Goal: Task Accomplishment & Management: Manage account settings

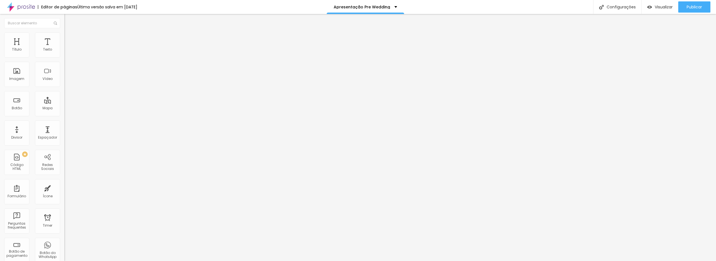
click at [64, 53] on input "https://vimeo.com/1121645584" at bounding box center [97, 50] width 67 height 6
paste input "4001643"
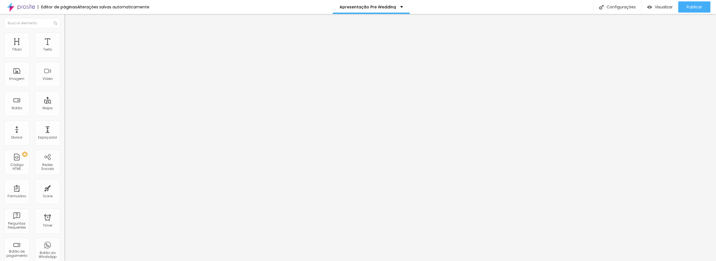
type input "[URL][DOMAIN_NAME]"
click at [64, 35] on img at bounding box center [66, 34] width 5 height 5
click at [386, 10] on div "Apresentação Pre Wedding" at bounding box center [372, 7] width 78 height 14
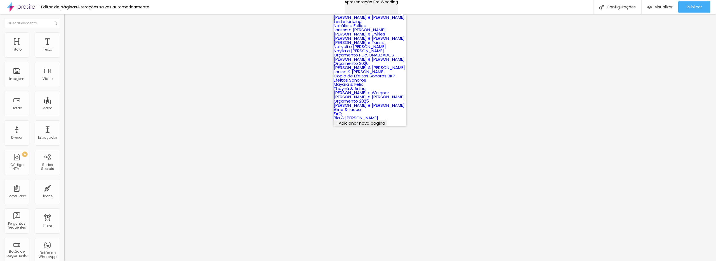
click at [386, 4] on div "Apresentação Pre Wedding" at bounding box center [371, 2] width 53 height 4
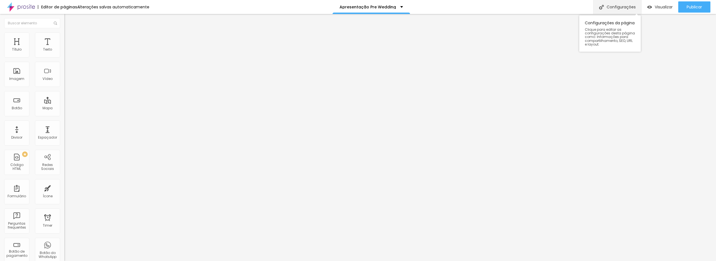
click at [618, 2] on div "Configurações" at bounding box center [618, 7] width 48 height 14
drag, startPoint x: 316, startPoint y: 94, endPoint x: 329, endPoint y: 95, distance: 12.4
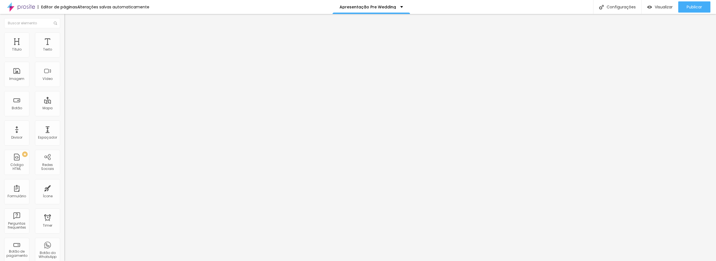
type input "/pw5"
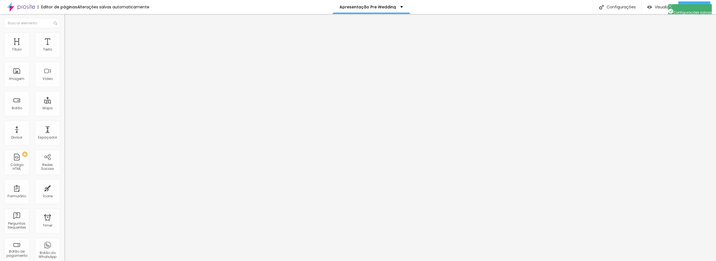
click at [699, 5] on span "Publicar" at bounding box center [694, 7] width 15 height 4
click at [64, 115] on input "[URL][DOMAIN_NAME]" at bounding box center [97, 113] width 67 height 6
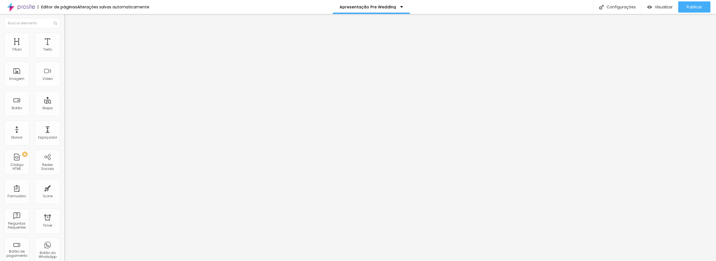
click at [64, 115] on input "[URL][DOMAIN_NAME]" at bounding box center [97, 113] width 67 height 6
paste input "[DOMAIN_NAME][URL]"
type input "[URL][DOMAIN_NAME]"
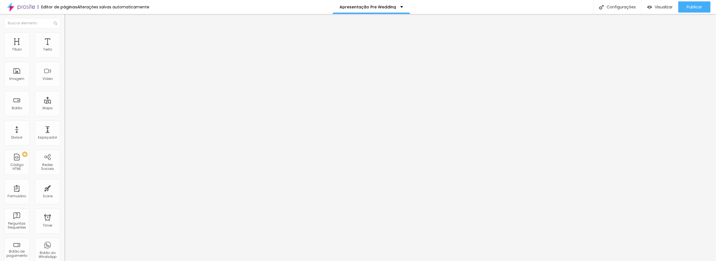
scroll to position [0, 0]
click at [64, 161] on div "Editar Botão Conteúdo Estilo Avançado Texto DOWNLOAD em FHD Alinhamento Tamanho…" at bounding box center [96, 137] width 64 height 247
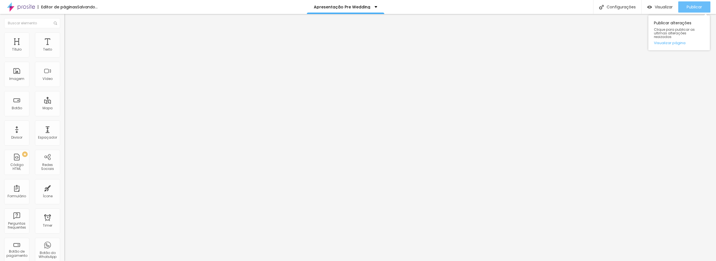
click at [687, 5] on span "Publicar" at bounding box center [694, 7] width 15 height 4
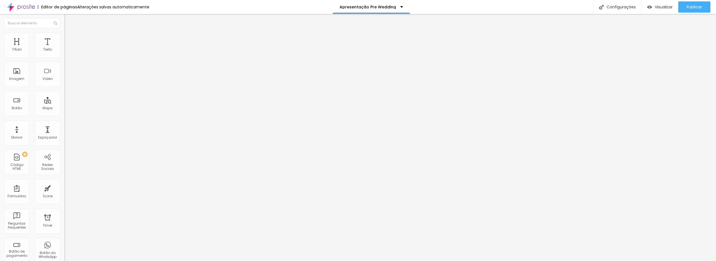
click at [64, 115] on input "[URL][DOMAIN_NAME]" at bounding box center [97, 113] width 67 height 6
paste input "drive.google.com/file/d/1eb-_ZfHPR-wGZGz1Mwi_8C6tPFE8OE-O/view?usp=drive_link"
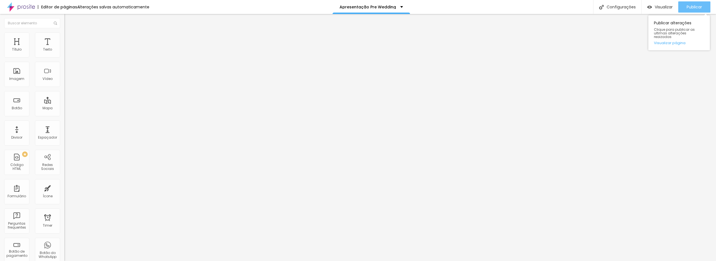
type input "https://drive.google.com/file/d/1eb-_ZfHPR-wGZGz1Mwi_8C6tPFE8OE-O/view?usp=driv…"
click at [694, 6] on span "Publicar" at bounding box center [694, 7] width 15 height 4
click at [658, 6] on span "Visualizar" at bounding box center [659, 7] width 18 height 4
type input "21"
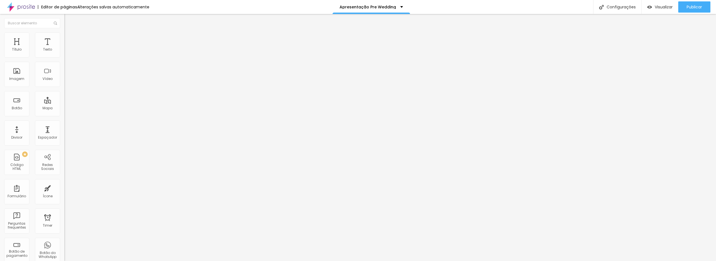
type input "21"
type input "20"
type input "19"
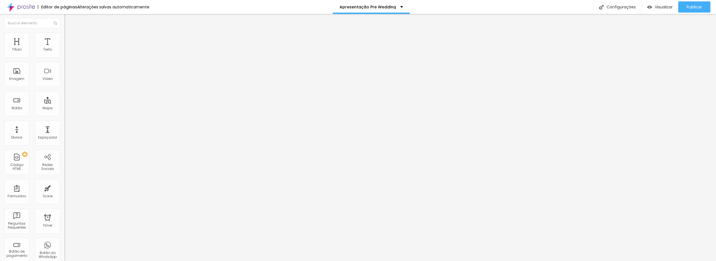
type input "18"
type input "19"
drag, startPoint x: 32, startPoint y: 54, endPoint x: 29, endPoint y: 53, distance: 3.2
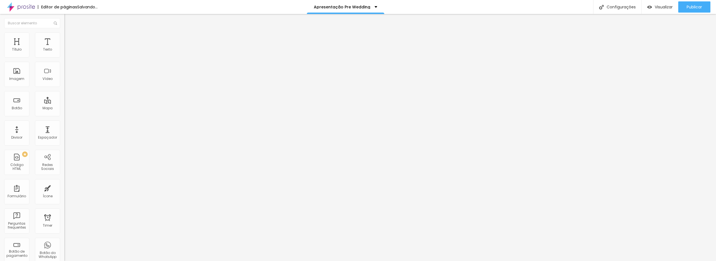
type input "19"
click at [64, 103] on input "range" at bounding box center [82, 105] width 36 height 4
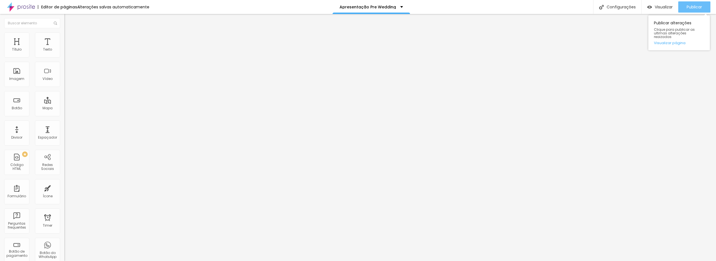
click at [694, 6] on span "Publicar" at bounding box center [694, 7] width 15 height 4
